Goal: Task Accomplishment & Management: Manage account settings

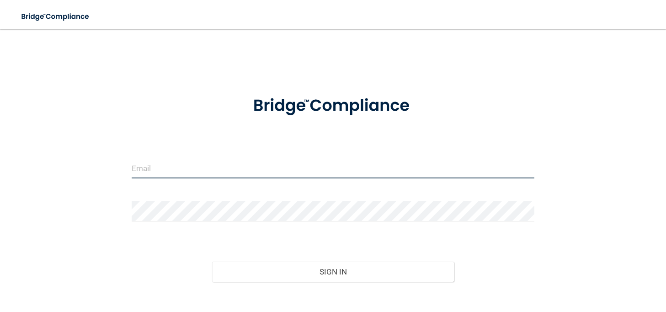
type input "[EMAIL_ADDRESS][DOMAIN_NAME]"
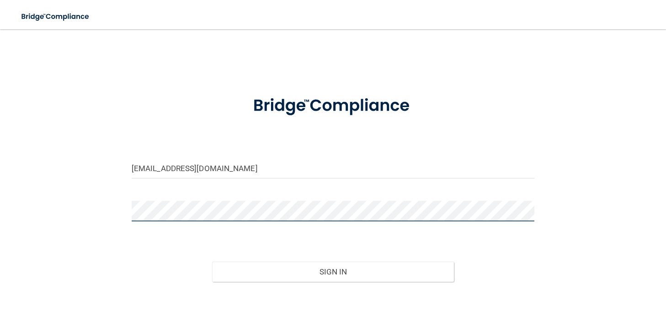
click at [333, 270] on button "Sign In" at bounding box center [333, 271] width 242 height 20
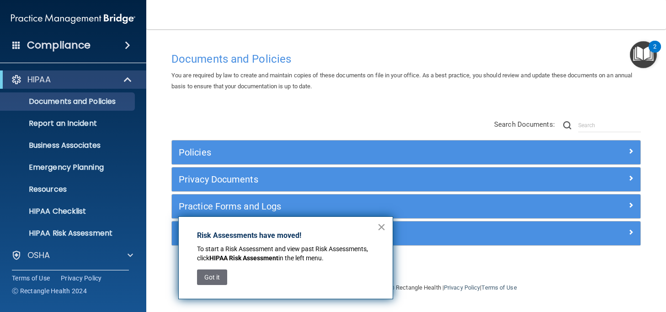
click at [378, 226] on button "×" at bounding box center [381, 226] width 9 height 15
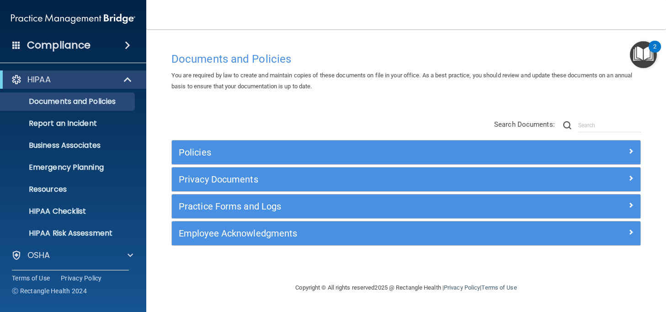
click at [125, 46] on span at bounding box center [127, 45] width 5 height 11
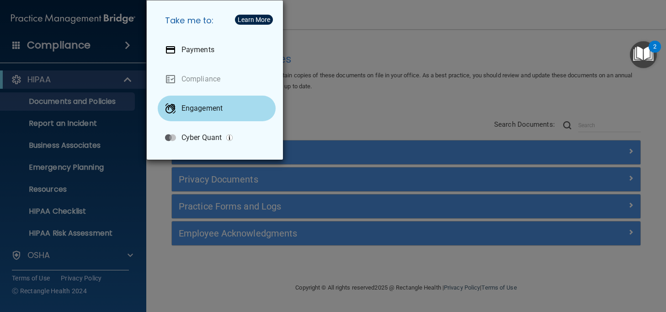
click at [201, 108] on p "Engagement" at bounding box center [201, 108] width 41 height 9
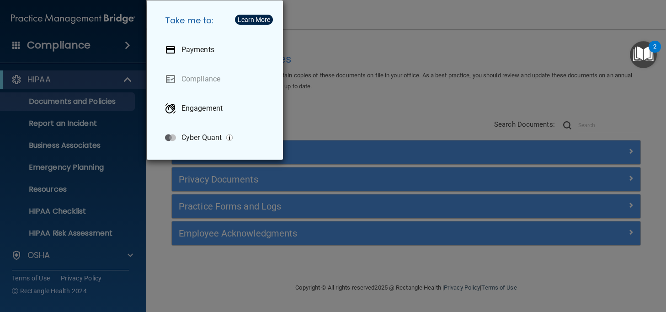
click at [101, 30] on div "Take me to: Payments Compliance Engagement Cyber Quant" at bounding box center [333, 156] width 666 height 312
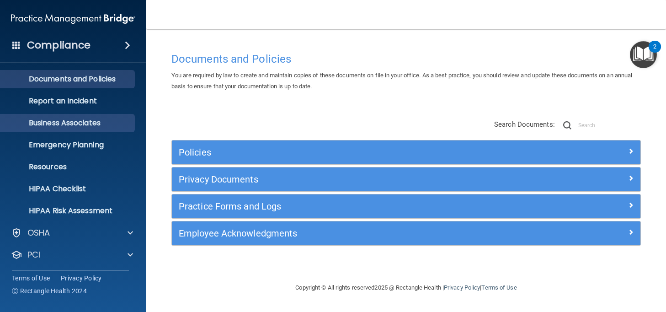
scroll to position [35, 0]
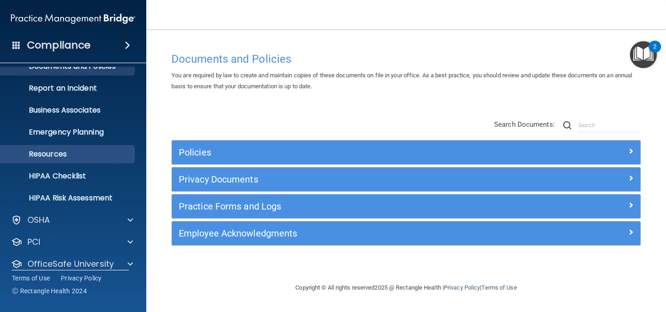
click at [95, 156] on p "Resources" at bounding box center [68, 153] width 125 height 9
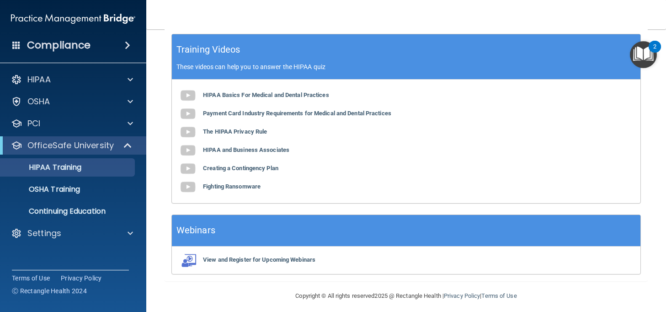
scroll to position [307, 0]
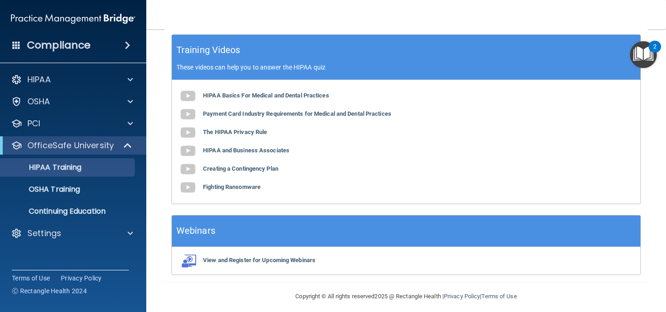
click at [97, 198] on ul "HIPAA Training OSHA Training Continuing Education" at bounding box center [73, 187] width 165 height 66
click at [84, 196] on link "OSHA Training" at bounding box center [63, 189] width 144 height 18
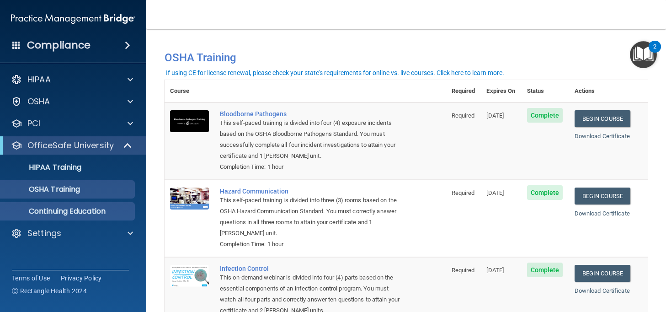
click at [98, 212] on p "Continuing Education" at bounding box center [68, 210] width 125 height 9
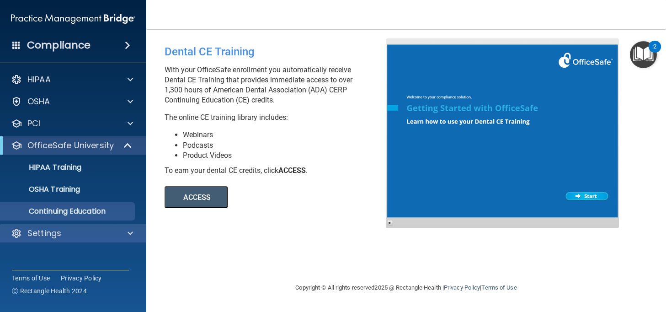
click at [58, 236] on p "Settings" at bounding box center [44, 233] width 34 height 11
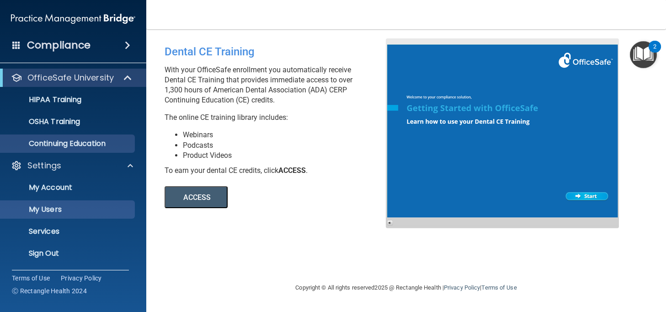
scroll to position [68, 0]
click at [66, 209] on p "My Users" at bounding box center [68, 209] width 125 height 9
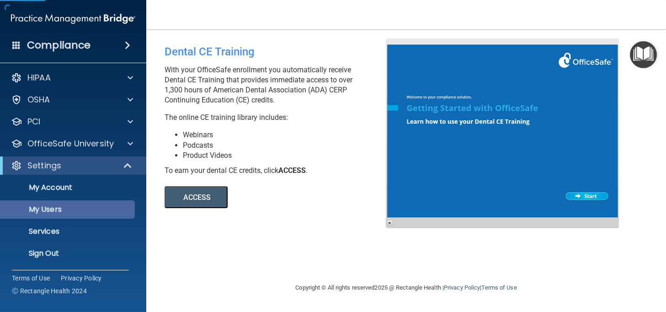
scroll to position [2, 0]
select select "20"
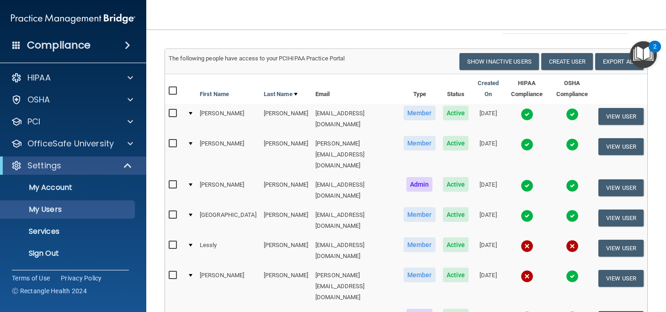
scroll to position [53, 0]
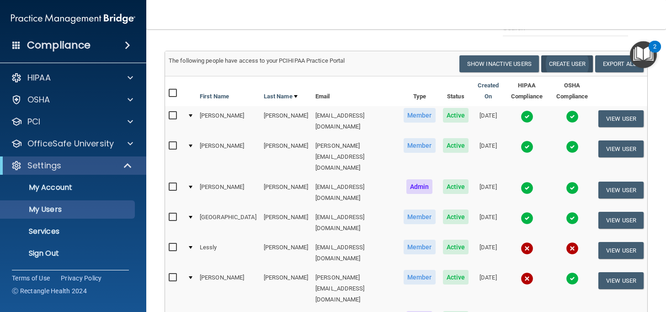
click at [568, 61] on button "Create User" at bounding box center [567, 63] width 52 height 17
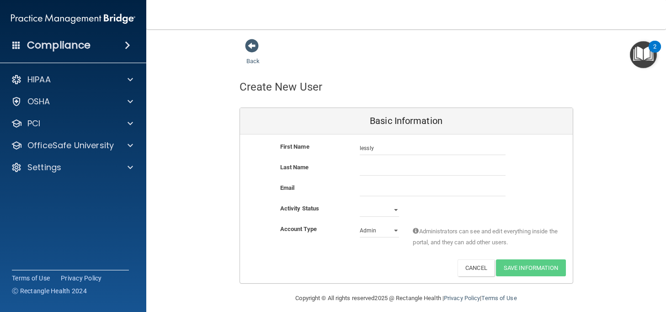
type input "lessly"
type input "Hernandz"
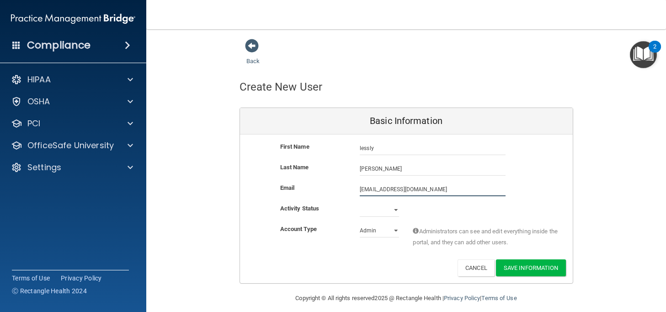
type input "lessly@freshfamilydental.com"
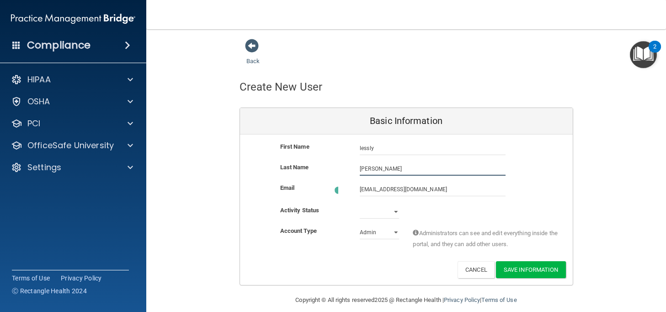
click at [381, 167] on input "Hernandz" at bounding box center [433, 169] width 146 height 14
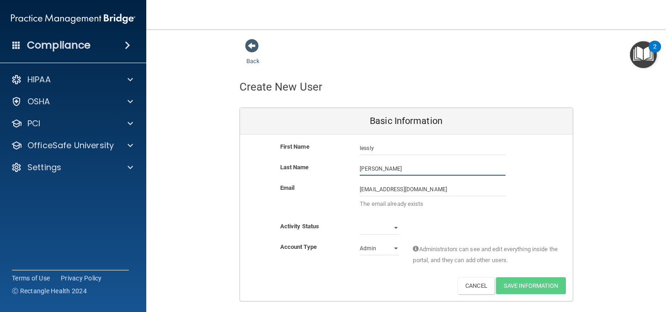
type input "Hernandez"
click at [438, 216] on div "Email lessly@freshfamilydental.com lessly@freshfamilydental.com The email alrea…" at bounding box center [406, 201] width 333 height 38
select select "active"
select select "practice_member"
click at [254, 45] on span at bounding box center [252, 46] width 14 height 14
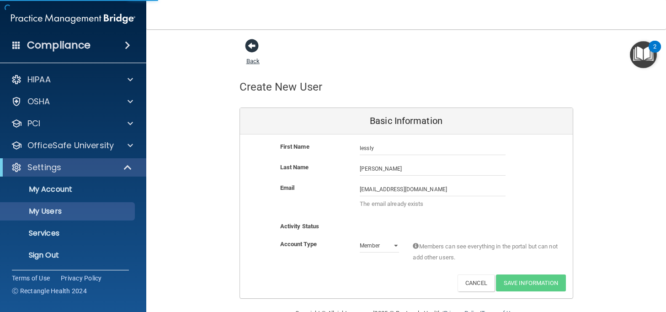
select select "20"
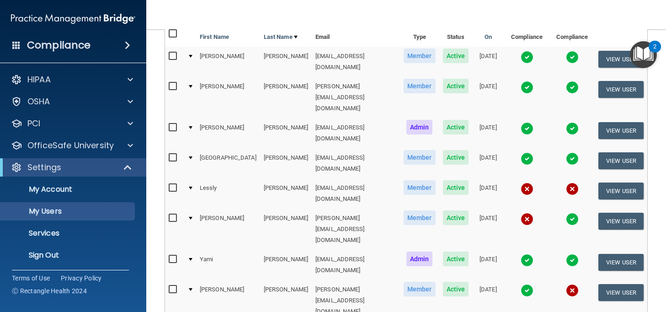
scroll to position [113, 0]
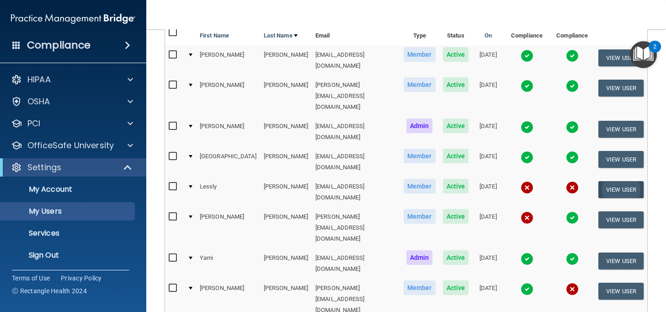
click at [617, 181] on button "View User" at bounding box center [620, 189] width 45 height 17
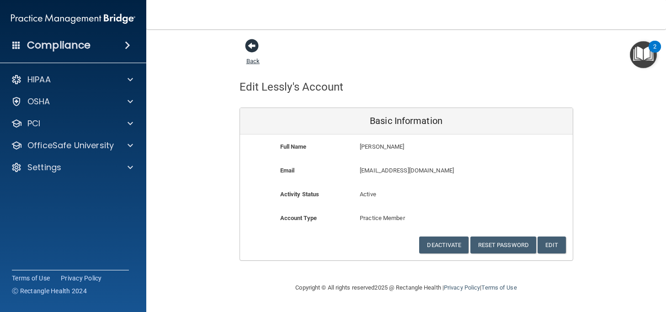
click at [249, 52] on span at bounding box center [252, 46] width 14 height 14
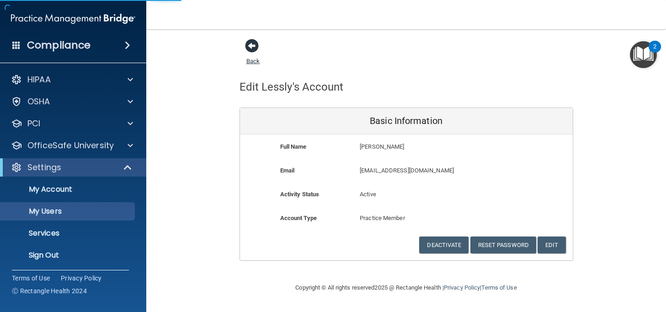
select select "20"
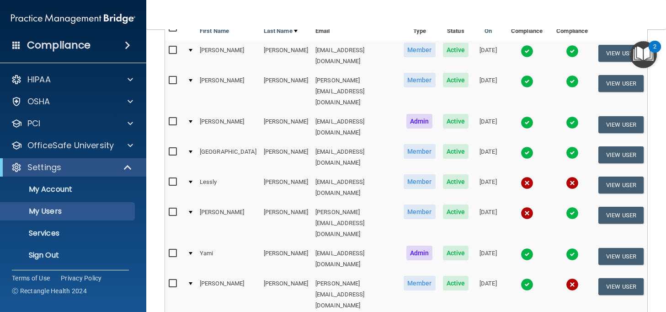
scroll to position [126, 0]
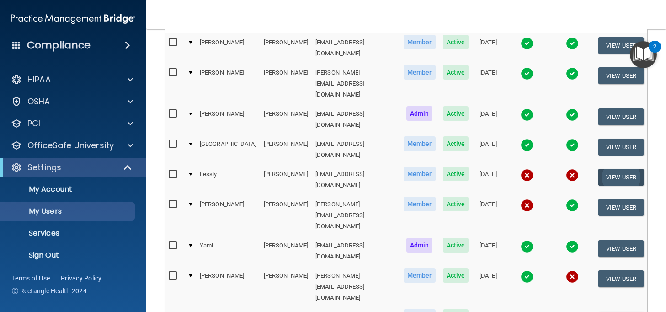
click at [619, 169] on button "View User" at bounding box center [620, 177] width 45 height 17
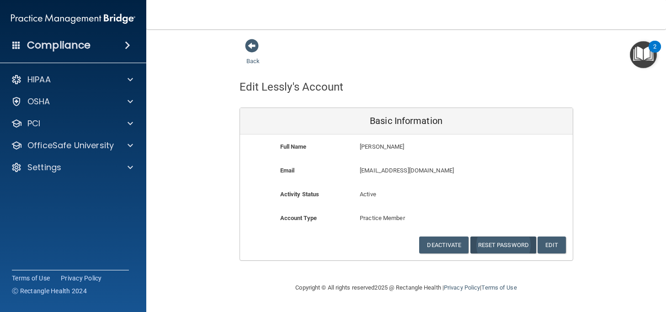
click at [511, 239] on button "Reset Password" at bounding box center [503, 244] width 66 height 17
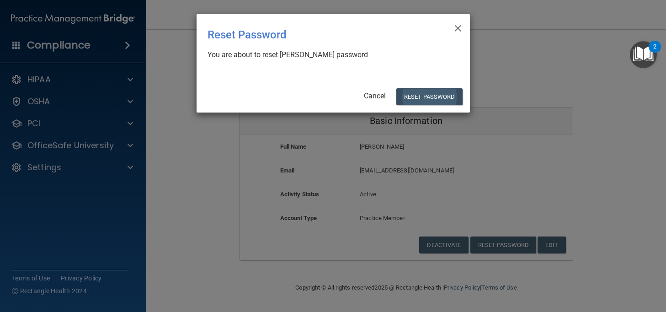
click at [450, 95] on button "Reset Password" at bounding box center [429, 96] width 66 height 17
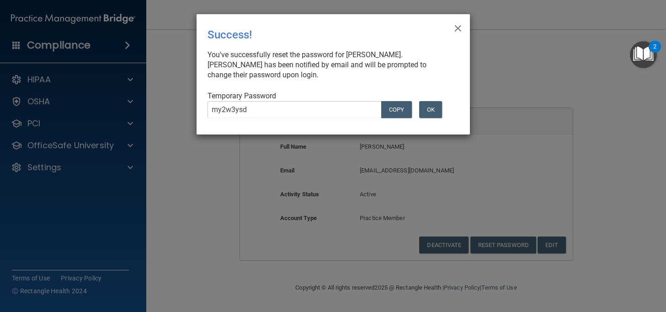
click at [260, 107] on input "my2w3ysd" at bounding box center [294, 109] width 175 height 17
click at [247, 109] on input "my2w3ysd" at bounding box center [294, 109] width 175 height 17
click at [456, 28] on span "×" at bounding box center [458, 27] width 8 height 18
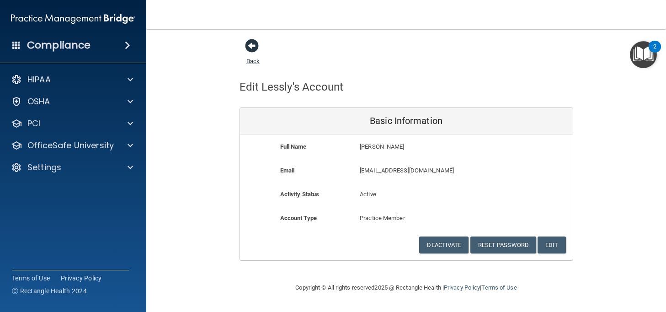
click at [249, 45] on span at bounding box center [252, 46] width 14 height 14
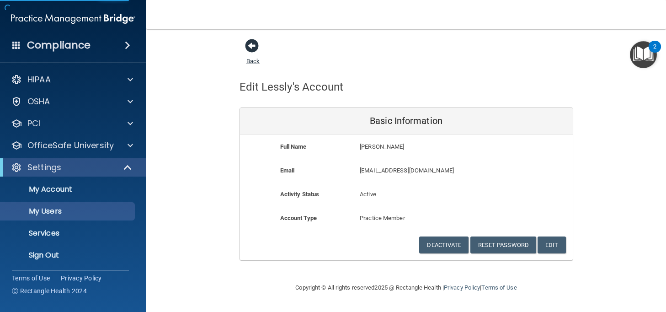
select select "20"
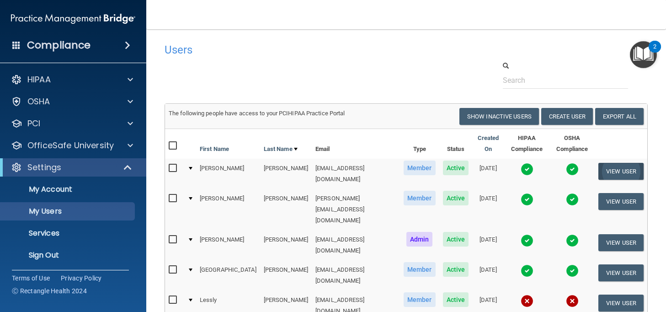
click at [613, 171] on button "View User" at bounding box center [620, 171] width 45 height 17
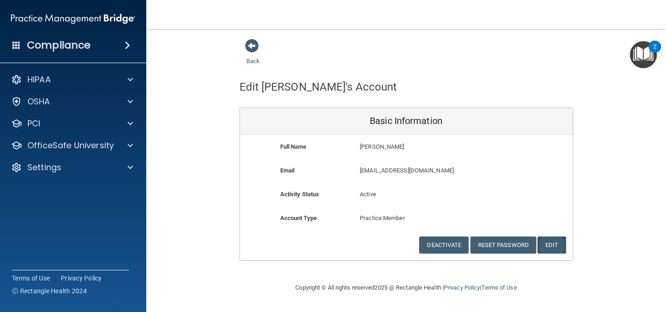
click at [554, 245] on button "Edit" at bounding box center [551, 244] width 28 height 17
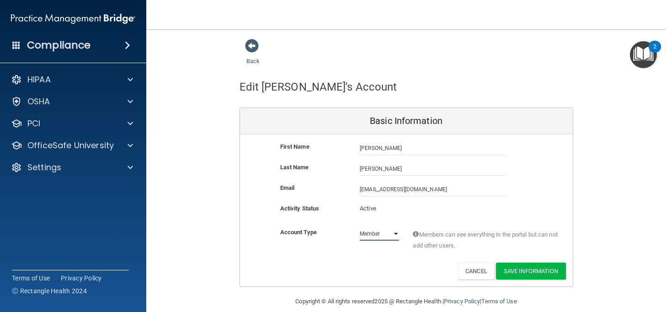
select select "practice_admin"
click at [531, 270] on button "Save Information" at bounding box center [531, 270] width 70 height 17
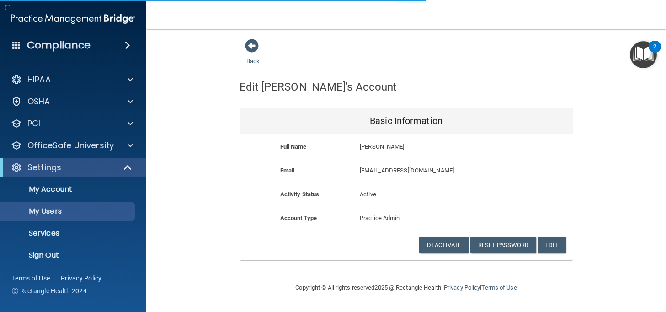
select select "20"
